Goal: Task Accomplishment & Management: Use online tool/utility

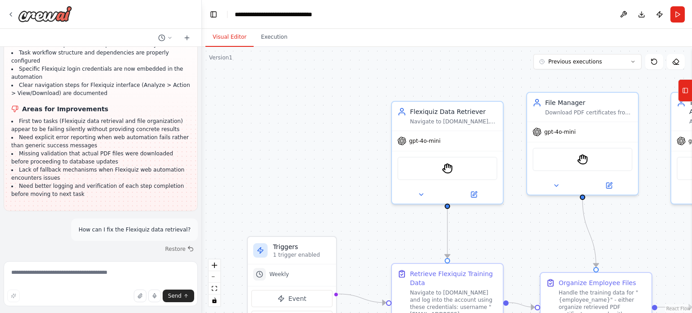
scroll to position [6025, 0]
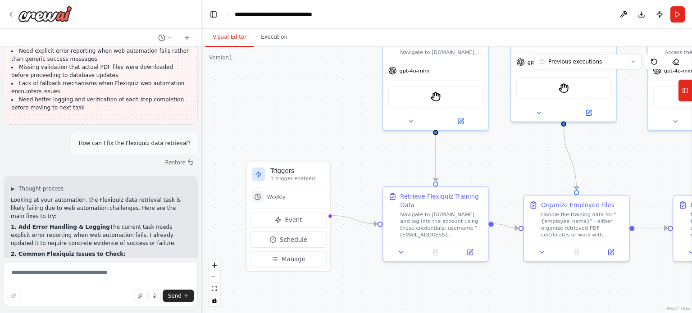
drag, startPoint x: 413, startPoint y: 237, endPoint x: 402, endPoint y: 165, distance: 72.5
click at [402, 165] on div ".deletable-edge-delete-btn { width: 20px; height: 20px; border: 0px solid #ffff…" at bounding box center [447, 180] width 490 height 266
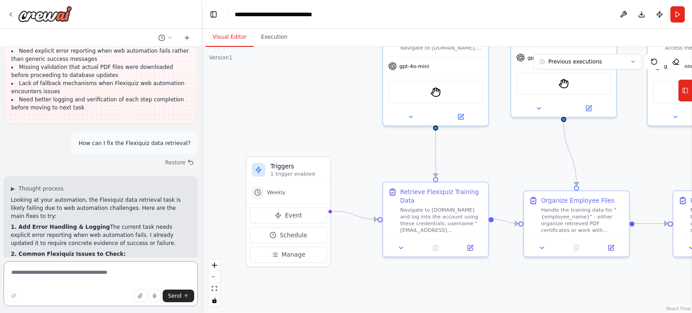
click at [54, 280] on textarea at bounding box center [101, 283] width 194 height 45
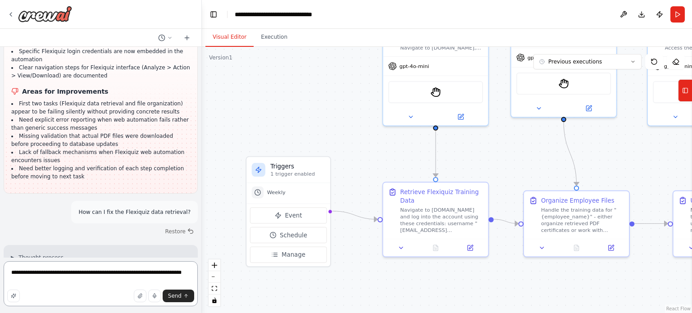
scroll to position [5956, 0]
drag, startPoint x: 179, startPoint y: 275, endPoint x: 102, endPoint y: 277, distance: 76.6
click at [102, 277] on textarea "**********" at bounding box center [101, 283] width 194 height 45
paste textarea "**********"
type textarea "**********"
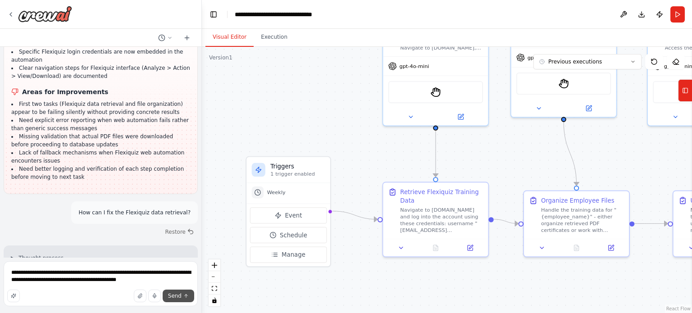
click at [181, 297] on span "Send" at bounding box center [175, 295] width 14 height 7
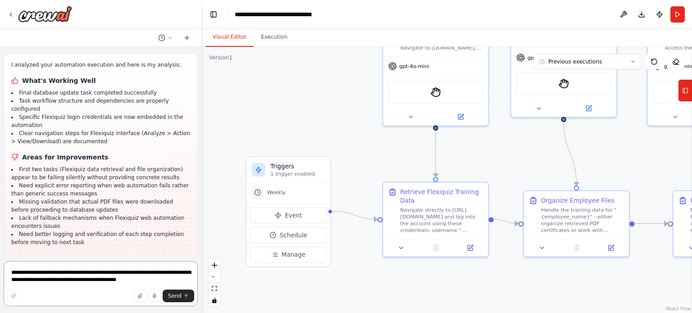
scroll to position [5919, 0]
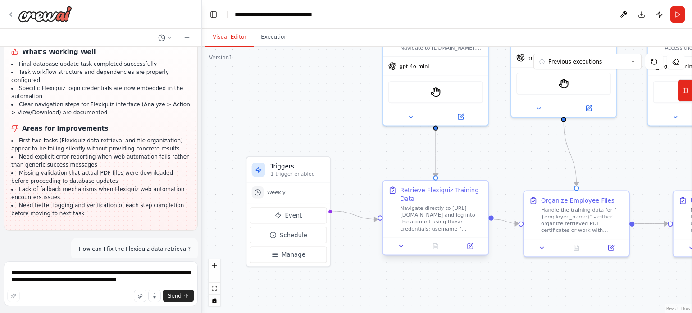
click at [404, 251] on div at bounding box center [435, 246] width 105 height 18
click at [401, 248] on icon at bounding box center [401, 246] width 7 height 7
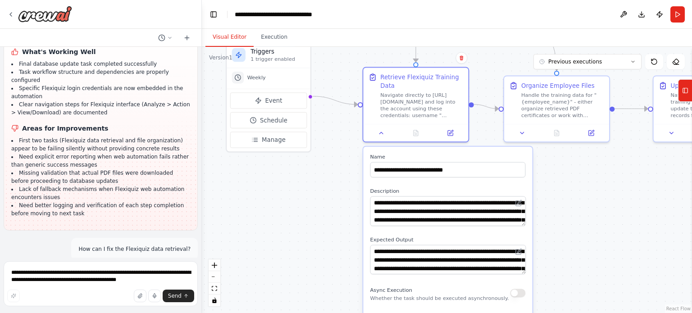
drag, startPoint x: 365, startPoint y: 265, endPoint x: 332, endPoint y: 115, distance: 152.8
click at [332, 115] on div ".deletable-edge-delete-btn { width: 20px; height: 20px; border: 0px solid #ffff…" at bounding box center [447, 180] width 490 height 266
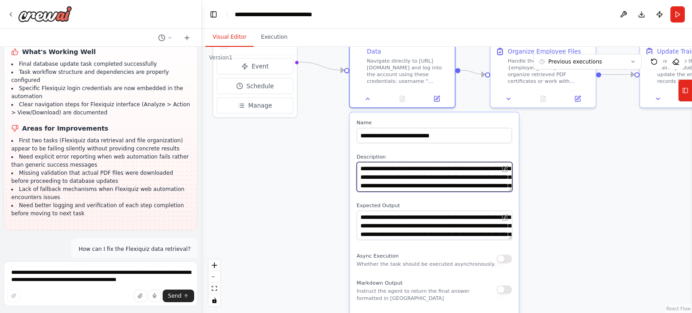
click at [431, 183] on textarea "**********" at bounding box center [434, 177] width 155 height 30
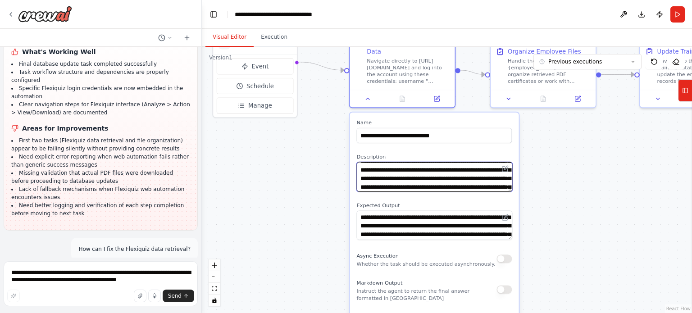
scroll to position [38, 0]
drag, startPoint x: 439, startPoint y: 175, endPoint x: 415, endPoint y: 174, distance: 24.4
click at [415, 174] on textarea "**********" at bounding box center [434, 177] width 155 height 30
type textarea "**********"
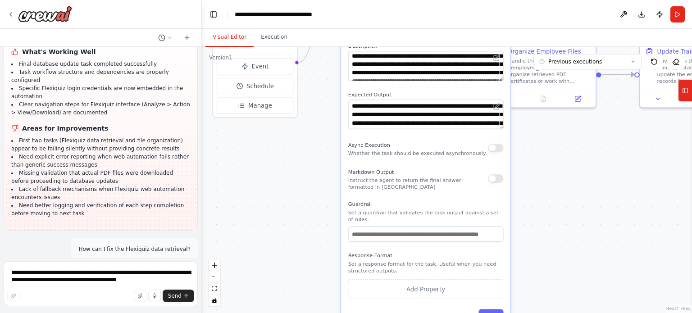
drag, startPoint x: 391, startPoint y: 247, endPoint x: 382, endPoint y: 138, distance: 108.9
click at [382, 138] on div "**********" at bounding box center [425, 166] width 169 height 330
click at [499, 309] on button "Save" at bounding box center [491, 316] width 25 height 15
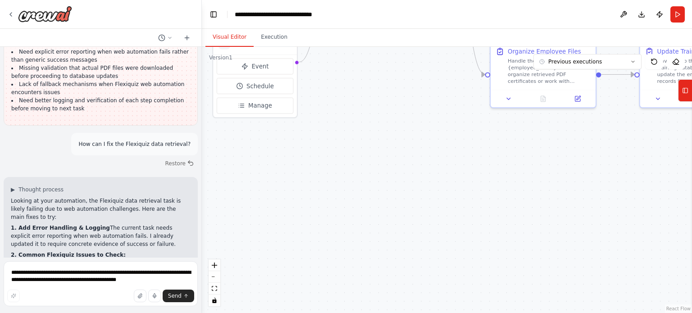
scroll to position [6027, 0]
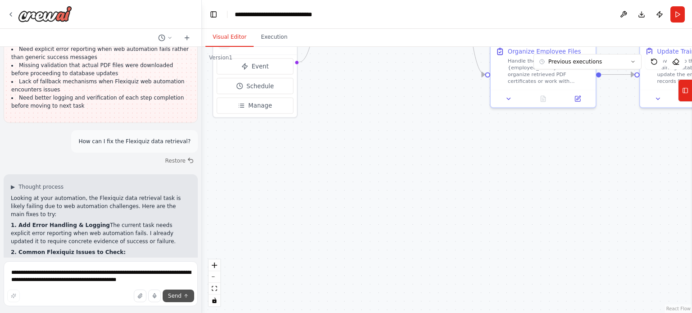
click at [176, 300] on button "Send" at bounding box center [179, 296] width 32 height 13
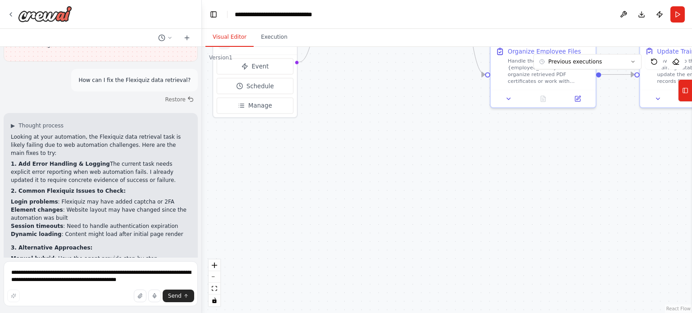
scroll to position [6332, 0]
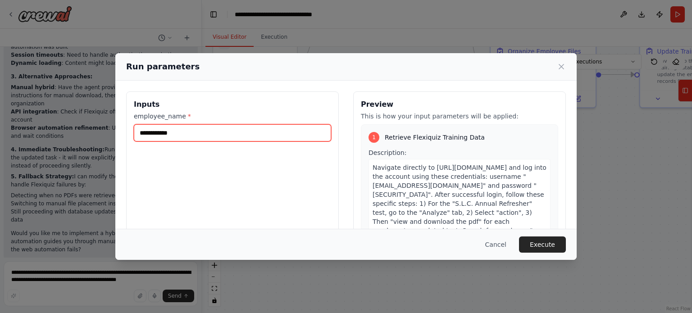
click at [183, 133] on input "**********" at bounding box center [232, 132] width 197 height 17
type input "*"
type input "**********"
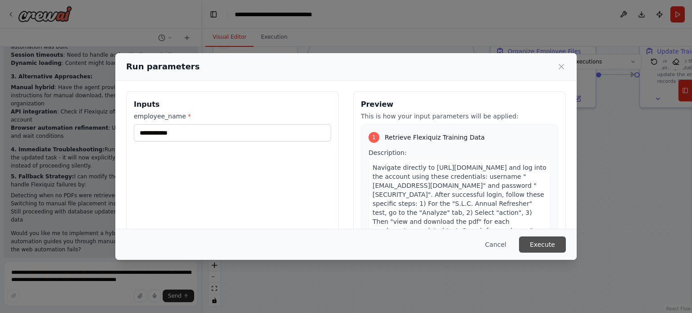
click at [547, 244] on button "Execute" at bounding box center [542, 245] width 47 height 16
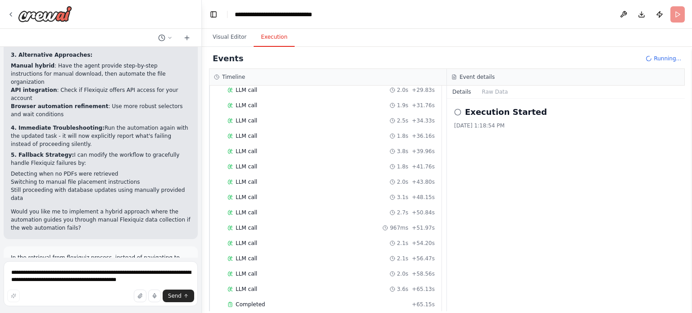
scroll to position [6332, 0]
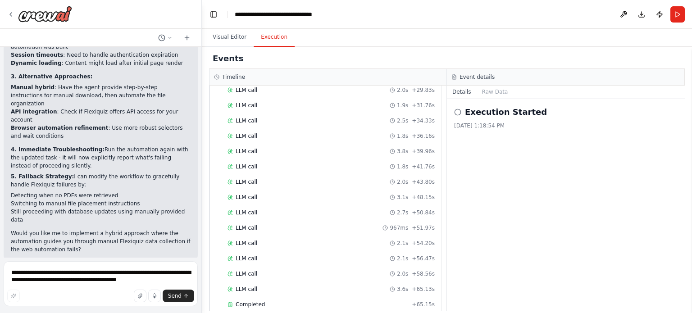
scroll to position [6294, 0]
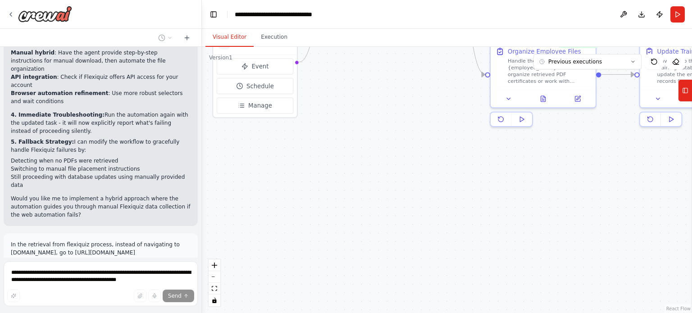
click at [226, 31] on button "Visual Editor" at bounding box center [229, 37] width 48 height 19
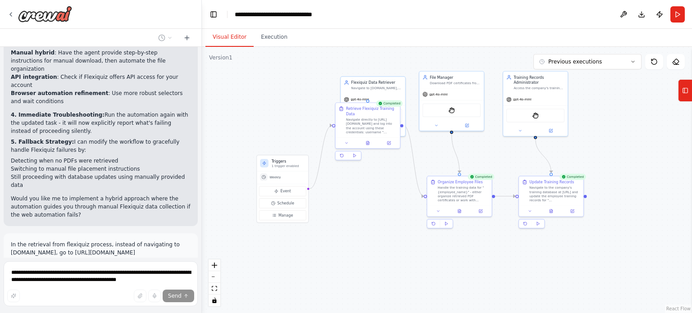
drag, startPoint x: 344, startPoint y: 132, endPoint x: 340, endPoint y: 210, distance: 78.1
click at [340, 210] on div ".deletable-edge-delete-btn { width: 20px; height: 20px; border: 0px solid #ffff…" at bounding box center [447, 180] width 490 height 266
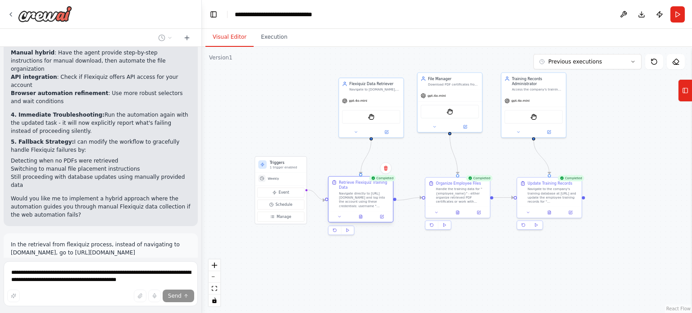
drag, startPoint x: 366, startPoint y: 124, endPoint x: 362, endPoint y: 200, distance: 75.8
click at [362, 200] on div "Navigate directly to [URL][DOMAIN_NAME] and log into the account using these cr…" at bounding box center [364, 200] width 51 height 17
click at [340, 219] on button at bounding box center [340, 217] width 18 height 6
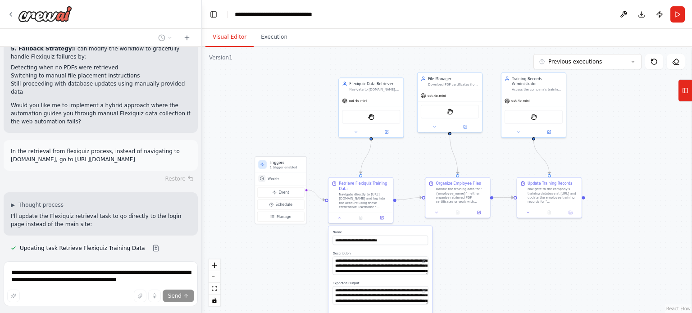
scroll to position [6398, 0]
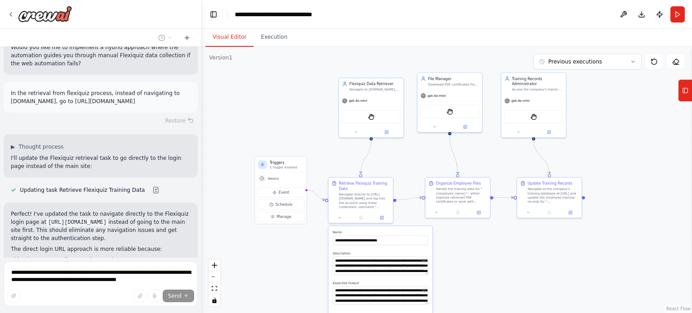
click at [75, 153] on div "Placing PDFs from Flexiquiz in employee files and updating our training records…" at bounding box center [100, 152] width 201 height 211
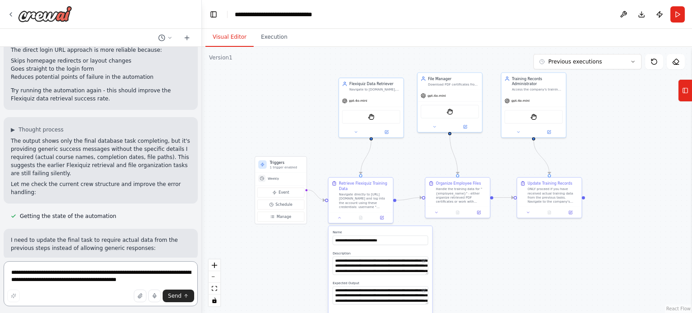
scroll to position [6644, 0]
drag, startPoint x: 86, startPoint y: 157, endPoint x: 149, endPoint y: 158, distance: 63.1
click at [370, 118] on img at bounding box center [371, 116] width 6 height 6
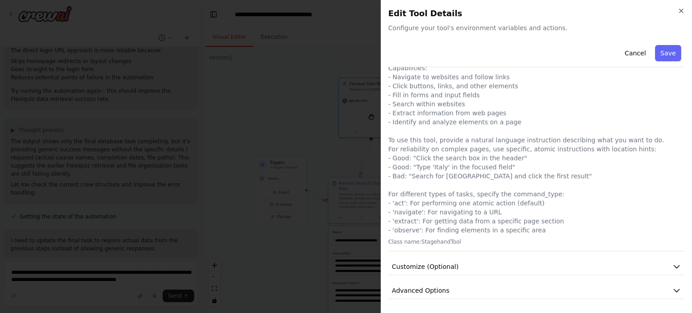
scroll to position [39, 0]
click at [431, 276] on div "Cancel Save Web Automation Tool Use this tool to control a web browser and inte…" at bounding box center [536, 150] width 297 height 297
click at [429, 271] on span "Customize (Optional)" at bounding box center [425, 267] width 67 height 9
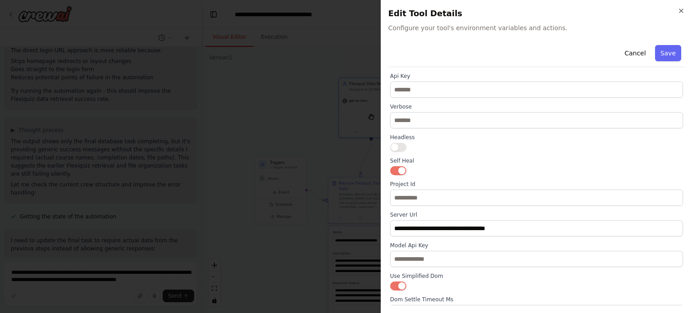
scroll to position [350, 0]
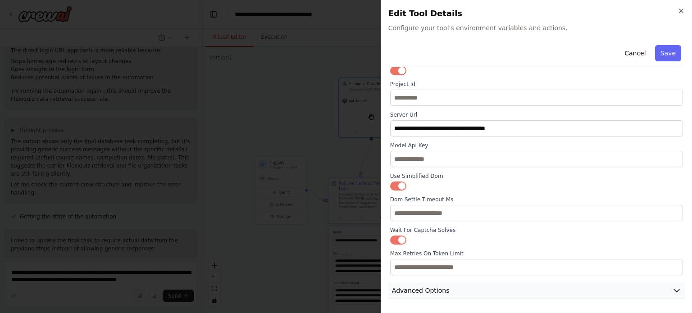
click at [416, 293] on span "Advanced Options" at bounding box center [421, 290] width 58 height 9
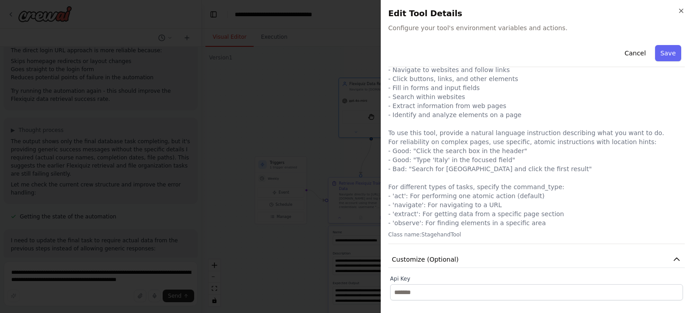
scroll to position [46, 0]
click at [531, 177] on p "Use this tool to control a web browser and interact with websites using natural…" at bounding box center [536, 133] width 297 height 189
click at [502, 149] on p "Use this tool to control a web browser and interact with websites using natural…" at bounding box center [536, 133] width 297 height 189
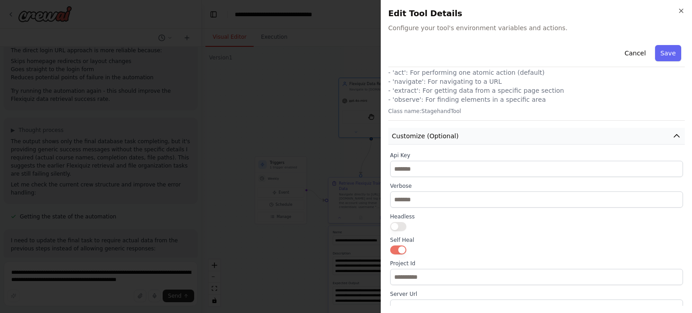
scroll to position [0, 0]
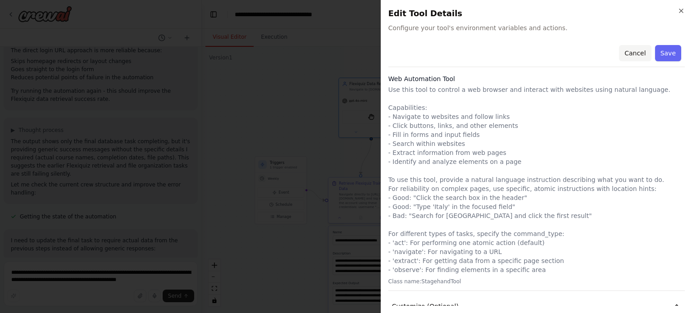
click at [630, 50] on button "Cancel" at bounding box center [635, 53] width 32 height 16
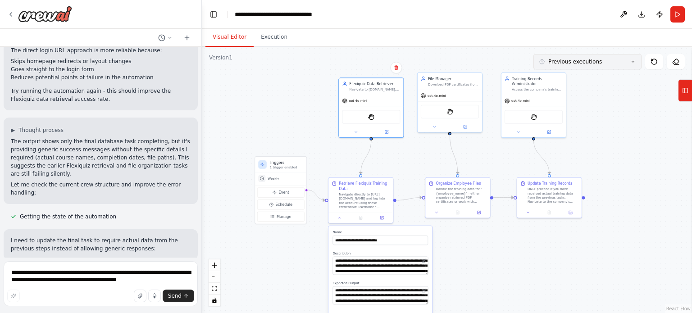
click at [636, 64] on button "Previous executions" at bounding box center [588, 61] width 108 height 15
click at [634, 59] on icon at bounding box center [632, 61] width 5 height 5
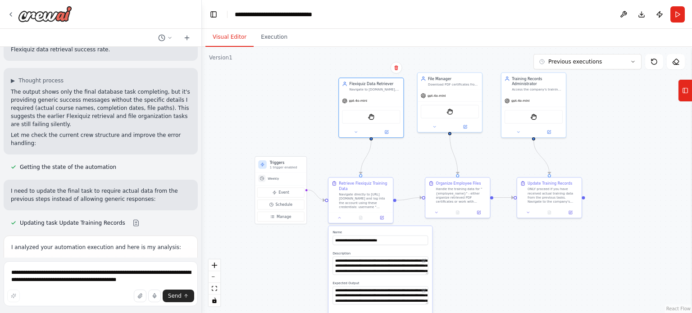
scroll to position [6697, 0]
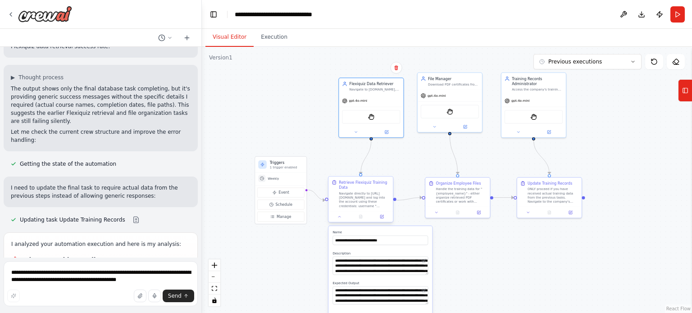
click at [362, 203] on div "Navigate directly to [URL][DOMAIN_NAME] and log into the account using these cr…" at bounding box center [364, 200] width 51 height 17
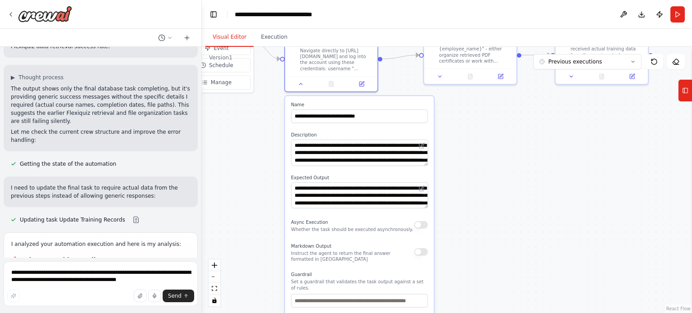
drag, startPoint x: 472, startPoint y: 265, endPoint x: 465, endPoint y: 121, distance: 143.5
click at [465, 121] on div ".deletable-edge-delete-btn { width: 20px; height: 20px; border: 0px solid #ffff…" at bounding box center [447, 180] width 490 height 266
click at [336, 202] on textarea "**********" at bounding box center [359, 196] width 137 height 26
click at [368, 159] on textarea "**********" at bounding box center [359, 153] width 137 height 26
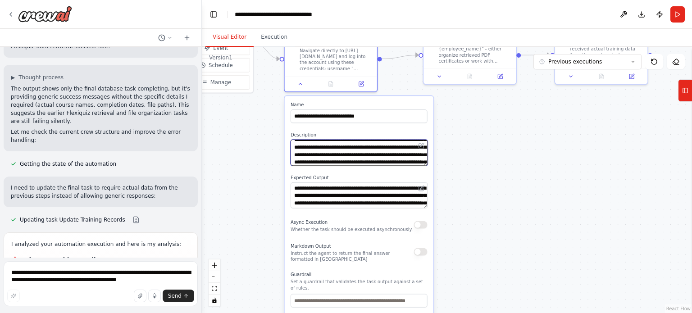
scroll to position [25, 0]
click at [342, 263] on div "**********" at bounding box center [359, 241] width 149 height 291
